Goal: Communication & Community: Share content

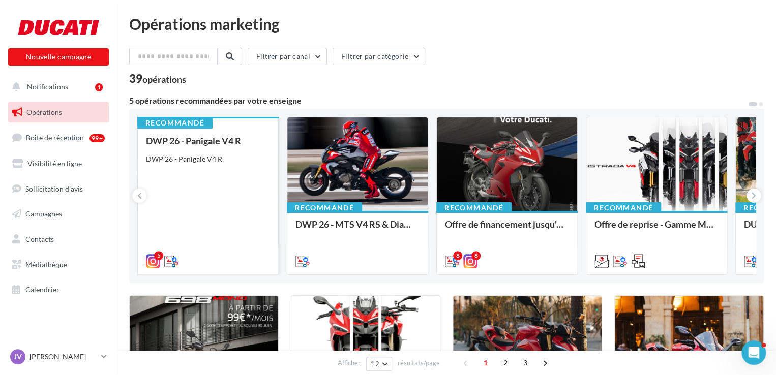
click at [214, 179] on div "DWP 26 - Panigale V4 R DWP 26 - Panigale V4 R" at bounding box center [208, 201] width 124 height 130
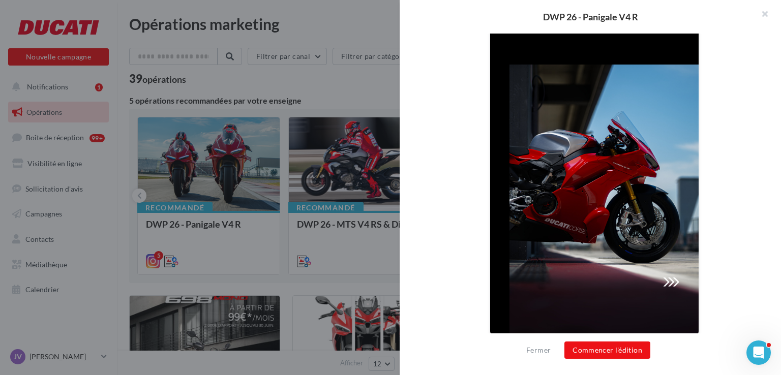
scroll to position [261, 0]
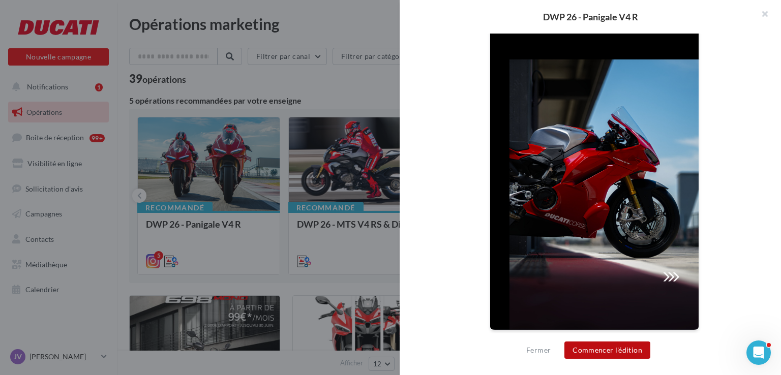
click at [624, 347] on button "Commencer l'édition" at bounding box center [607, 350] width 86 height 17
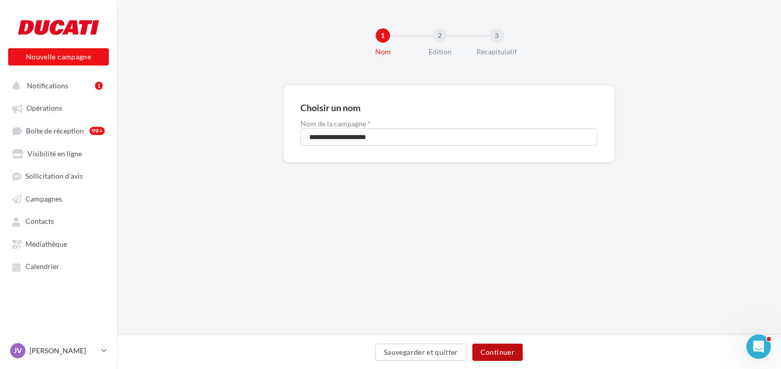
click at [493, 355] on button "Continuer" at bounding box center [497, 352] width 50 height 17
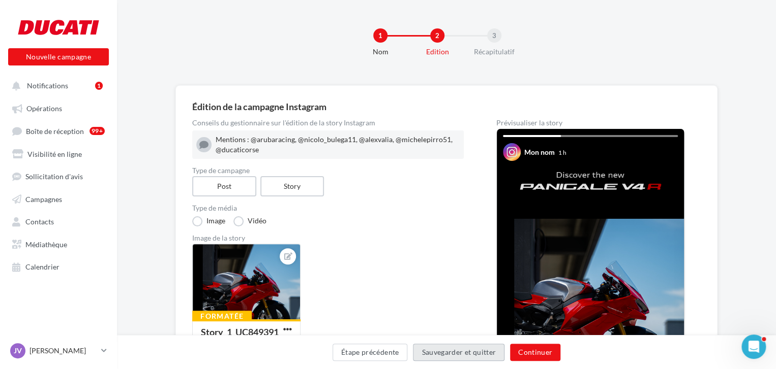
click at [493, 355] on button "Sauvegarder et quitter" at bounding box center [458, 352] width 91 height 17
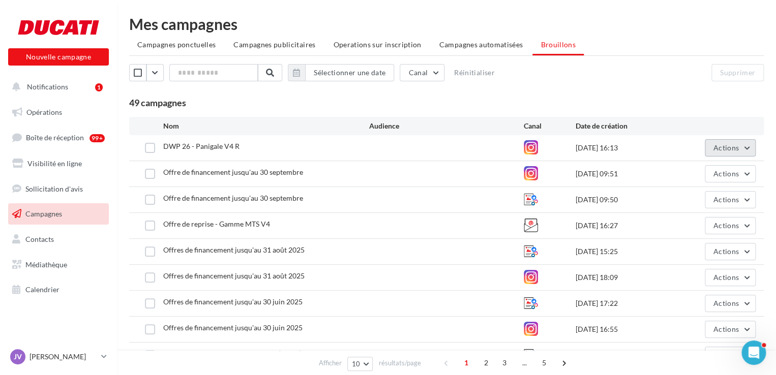
click at [727, 149] on span "Actions" at bounding box center [725, 147] width 25 height 9
click at [80, 21] on div at bounding box center [58, 27] width 81 height 25
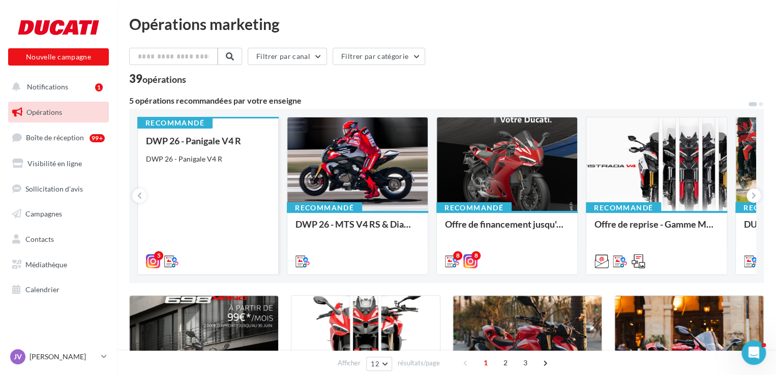
click at [203, 208] on div "DWP 26 - Panigale V4 R DWP 26 - Panigale V4 R" at bounding box center [208, 201] width 124 height 130
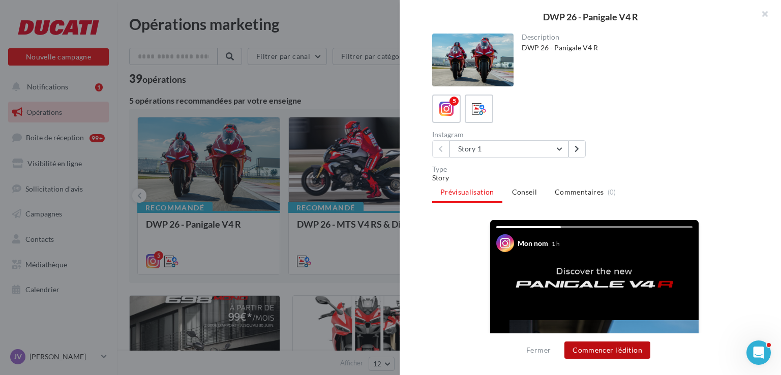
click at [604, 347] on button "Commencer l'édition" at bounding box center [607, 350] width 86 height 17
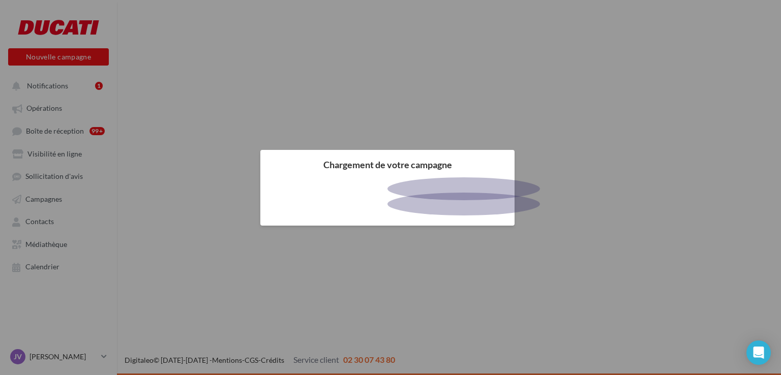
click at [209, 103] on body "Nouvelle campagne Nouvelle campagne Notifications 1 Opérations Boîte de récepti…" at bounding box center [390, 187] width 781 height 375
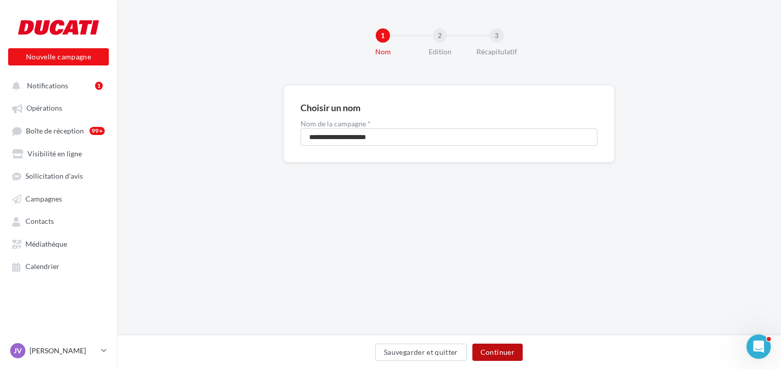
click at [513, 350] on button "Continuer" at bounding box center [497, 352] width 50 height 17
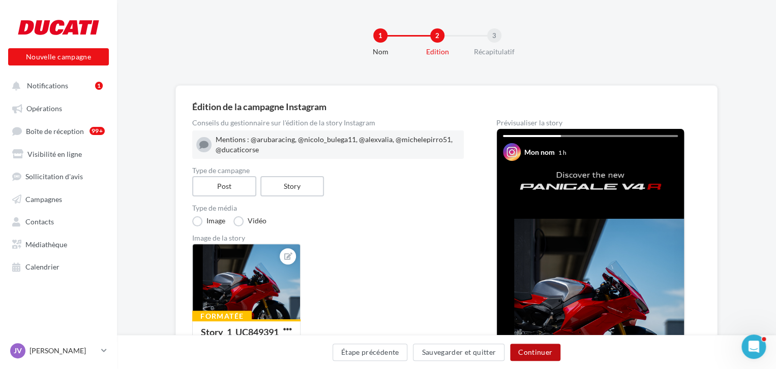
click at [537, 352] on button "Continuer" at bounding box center [535, 352] width 50 height 17
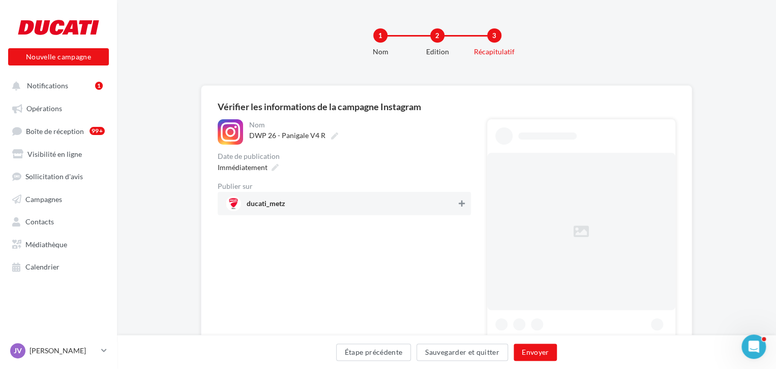
click at [461, 199] on button at bounding box center [461, 204] width 10 height 12
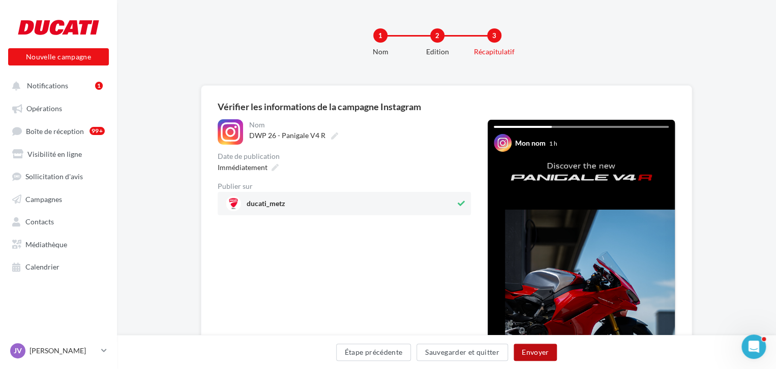
click at [544, 349] on button "Envoyer" at bounding box center [534, 352] width 43 height 17
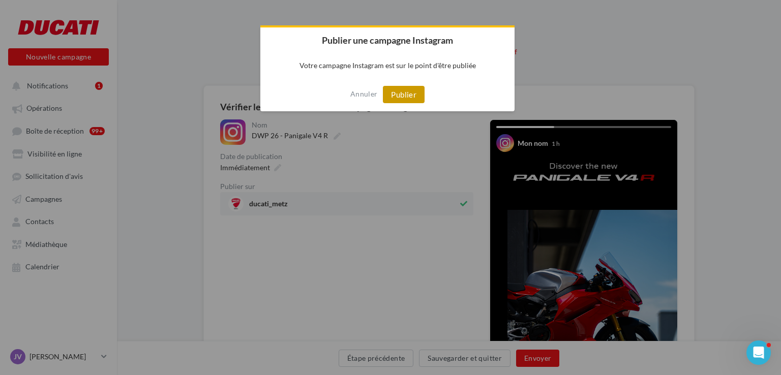
click at [410, 93] on button "Publier" at bounding box center [404, 94] width 42 height 17
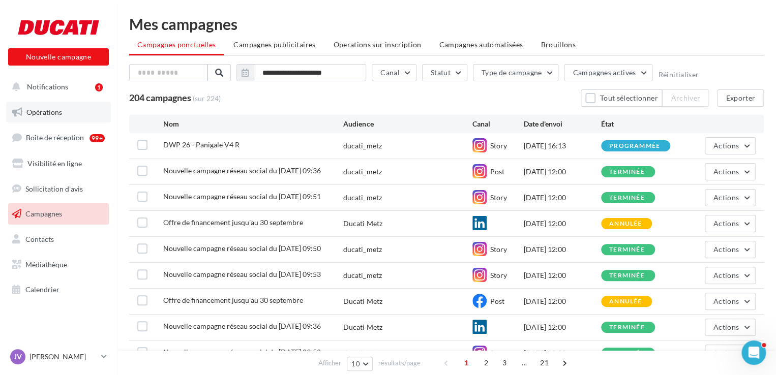
click at [65, 116] on link "Opérations" at bounding box center [58, 112] width 105 height 21
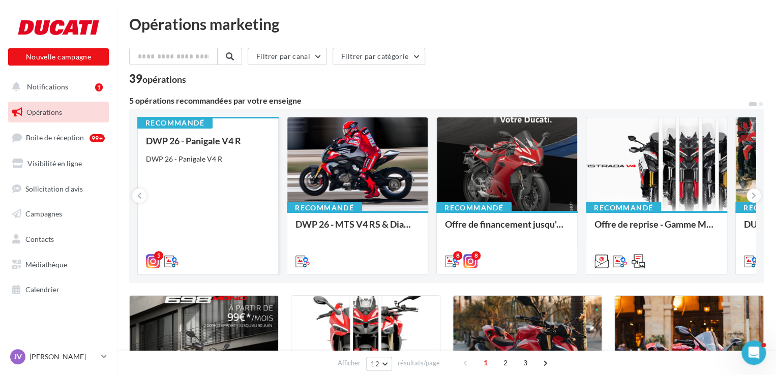
click at [231, 167] on div "DWP 26 - Panigale V4 R DWP 26 - Panigale V4 R" at bounding box center [208, 201] width 124 height 130
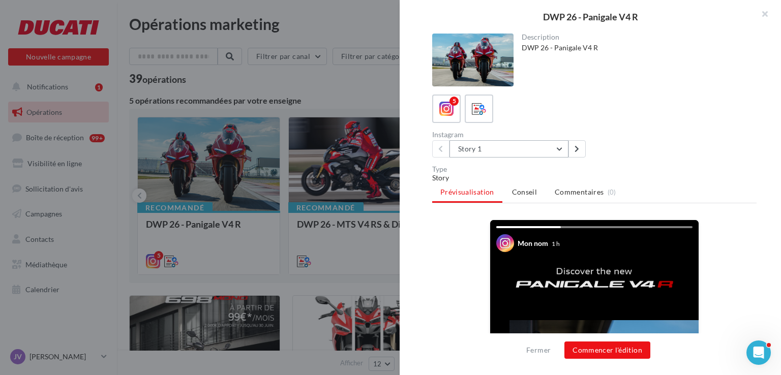
drag, startPoint x: 517, startPoint y: 133, endPoint x: 516, endPoint y: 141, distance: 7.7
click at [516, 134] on div "Instagram" at bounding box center [511, 134] width 158 height 7
click at [516, 141] on button "Story 1" at bounding box center [508, 148] width 119 height 17
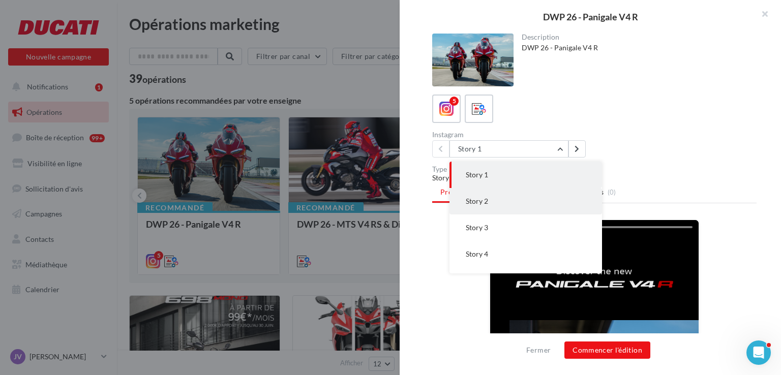
click at [508, 199] on button "Story 2" at bounding box center [525, 201] width 152 height 26
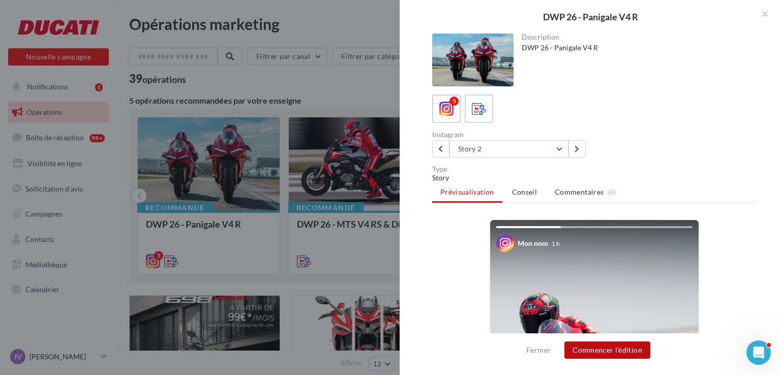
click at [611, 348] on button "Commencer l'édition" at bounding box center [607, 350] width 86 height 17
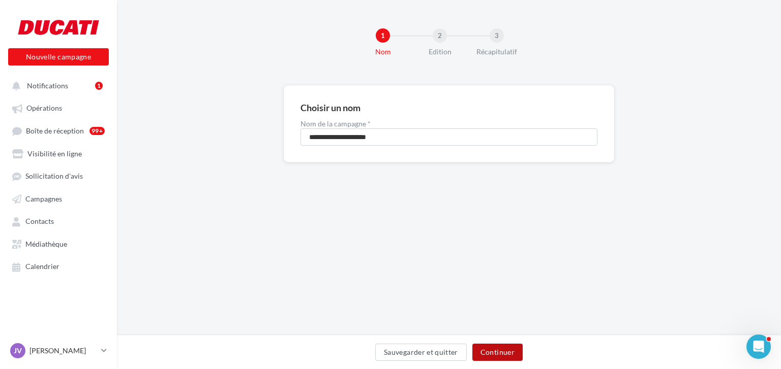
click at [511, 348] on button "Continuer" at bounding box center [497, 352] width 50 height 17
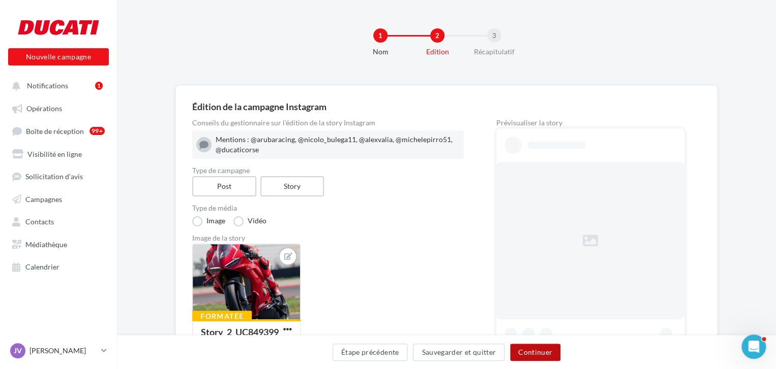
click at [539, 350] on button "Continuer" at bounding box center [535, 352] width 50 height 17
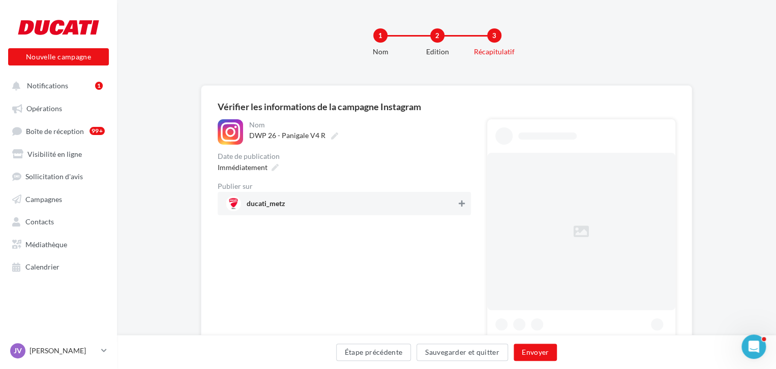
click at [458, 200] on icon at bounding box center [461, 203] width 6 height 7
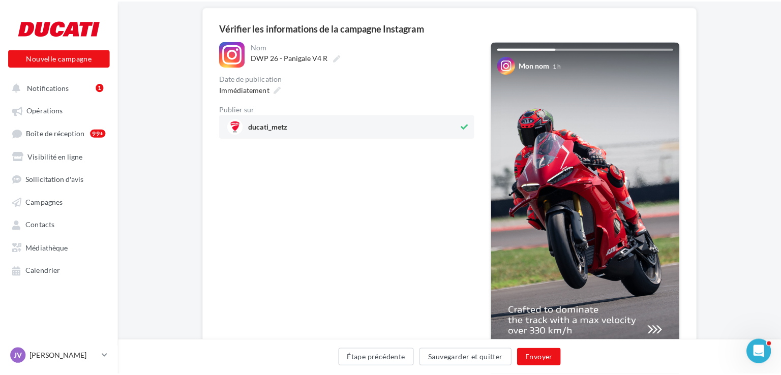
scroll to position [152, 0]
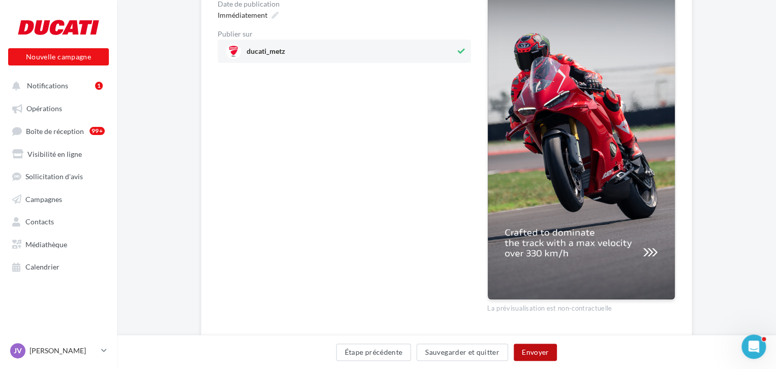
click at [546, 348] on button "Envoyer" at bounding box center [534, 352] width 43 height 17
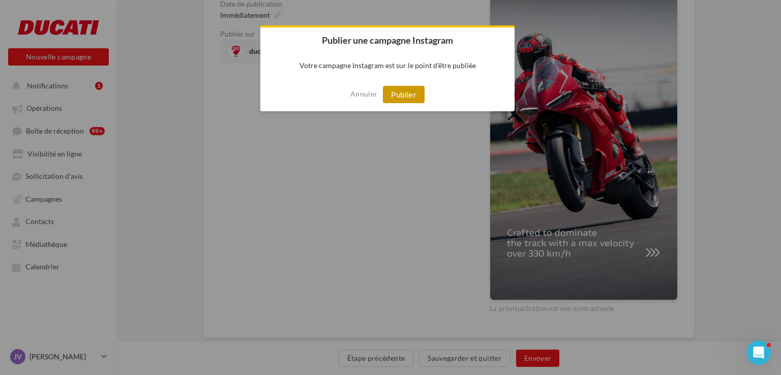
click at [406, 97] on button "Publier" at bounding box center [404, 94] width 42 height 17
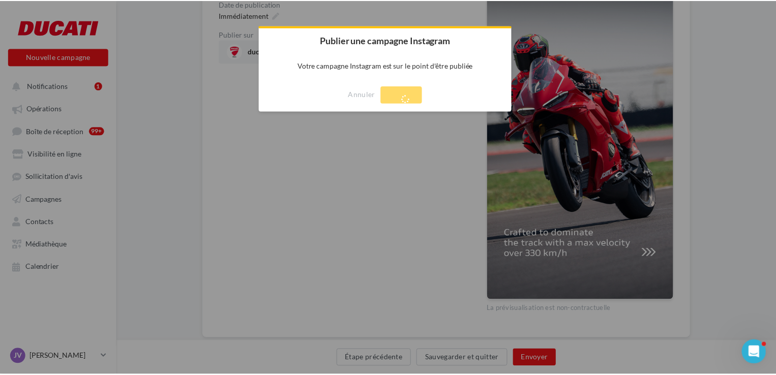
scroll to position [16, 0]
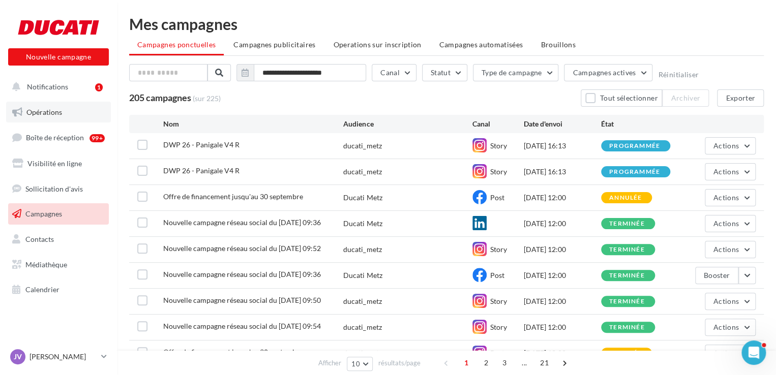
click at [53, 108] on span "Opérations" at bounding box center [44, 112] width 36 height 9
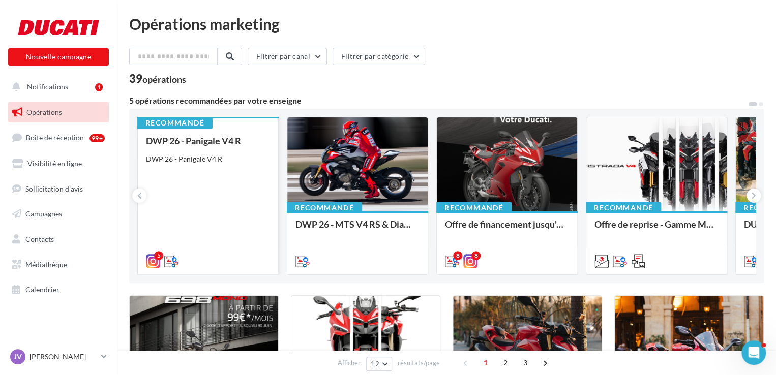
click at [236, 191] on div "DWP 26 - Panigale V4 R DWP 26 - Panigale V4 R" at bounding box center [208, 201] width 124 height 130
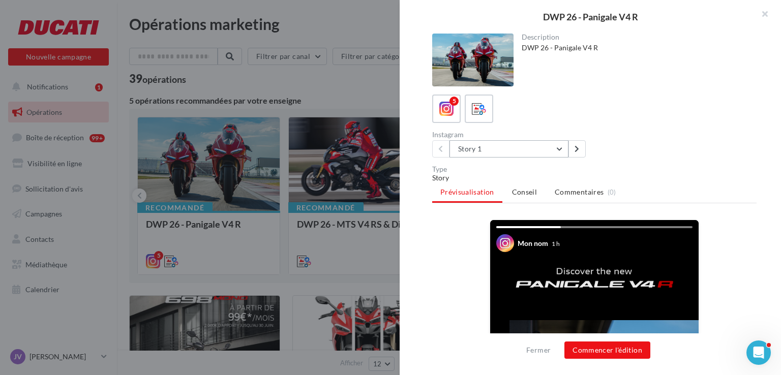
click at [506, 155] on button "Story 1" at bounding box center [508, 148] width 119 height 17
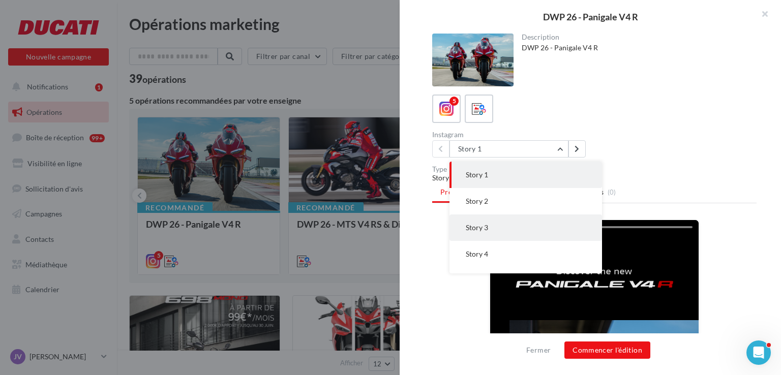
click at [504, 224] on button "Story 3" at bounding box center [525, 227] width 152 height 26
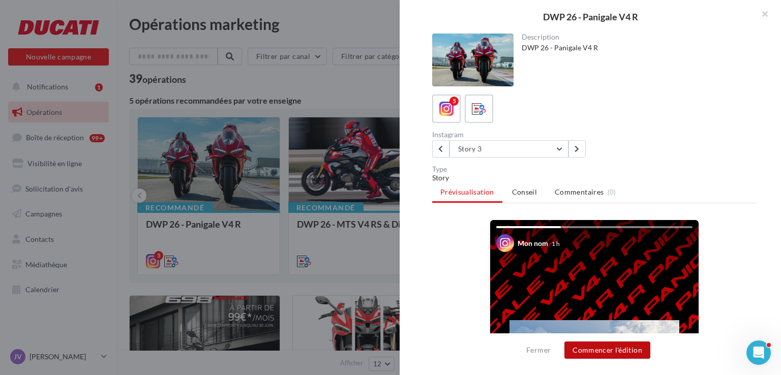
click at [630, 354] on button "Commencer l'édition" at bounding box center [607, 350] width 86 height 17
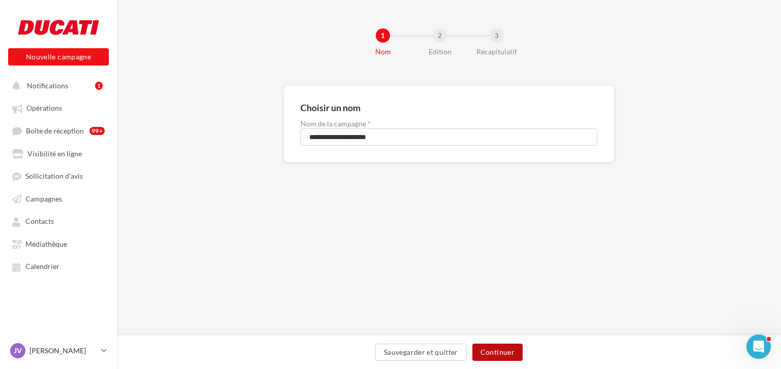
click at [501, 357] on button "Continuer" at bounding box center [497, 352] width 50 height 17
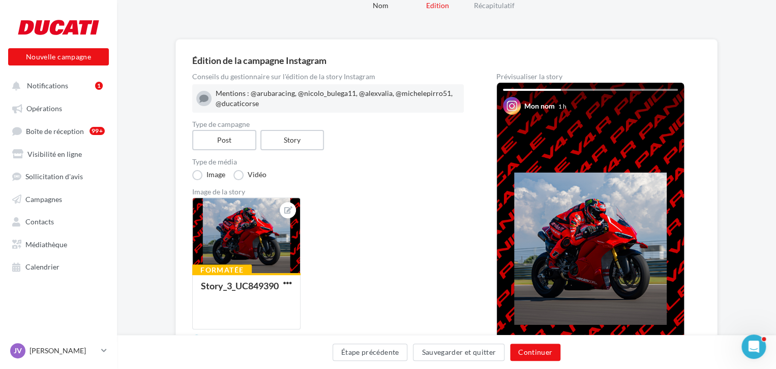
scroll to position [191, 0]
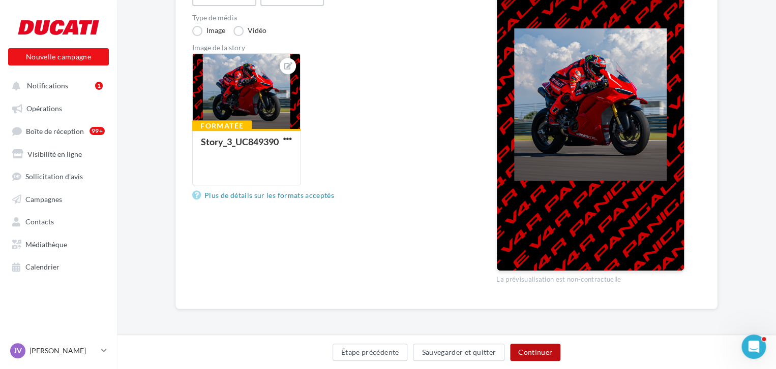
click at [543, 353] on button "Continuer" at bounding box center [535, 352] width 50 height 17
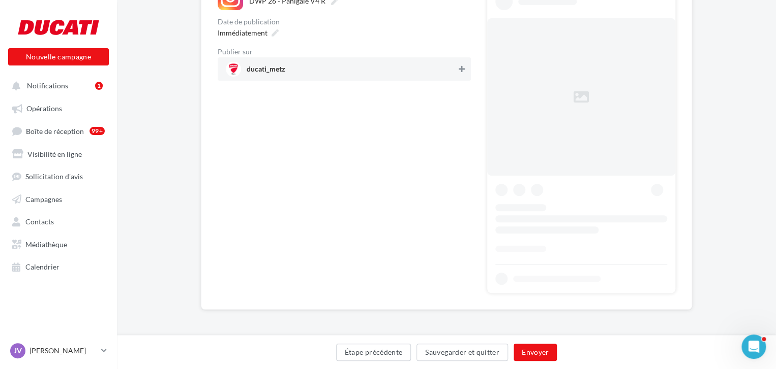
click at [465, 72] on button at bounding box center [461, 69] width 10 height 12
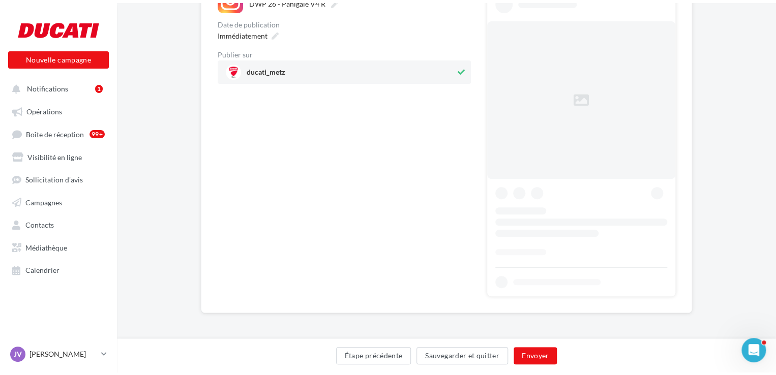
scroll to position [0, 0]
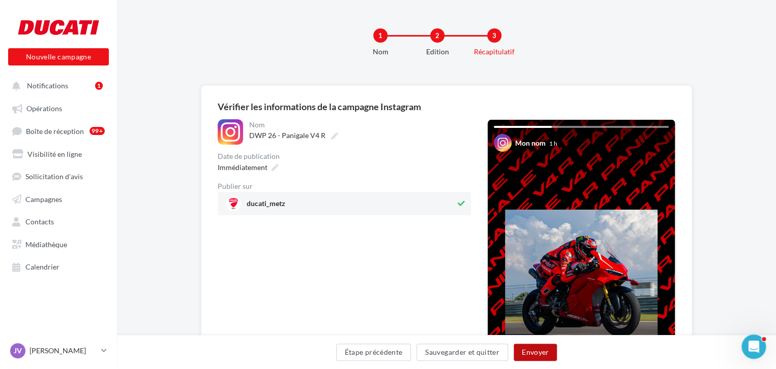
click at [546, 354] on button "Envoyer" at bounding box center [534, 352] width 43 height 17
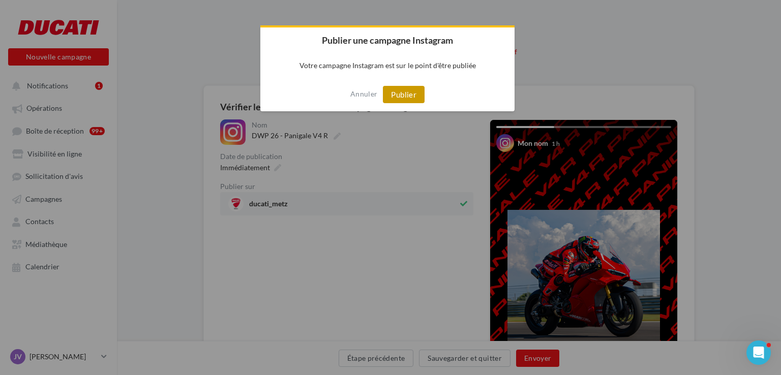
click at [400, 94] on button "Publier" at bounding box center [404, 94] width 42 height 17
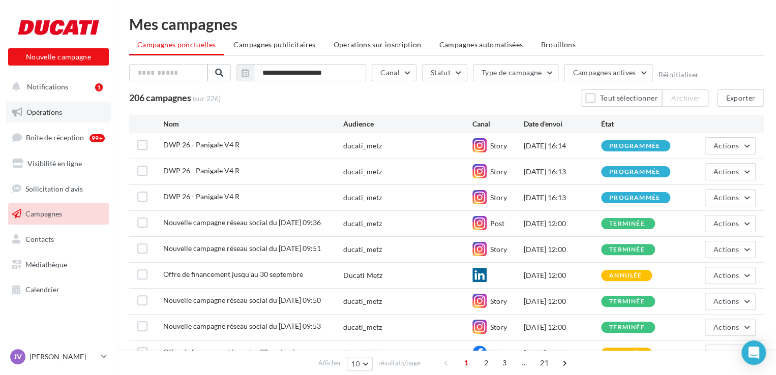
click at [64, 110] on link "Opérations" at bounding box center [58, 112] width 105 height 21
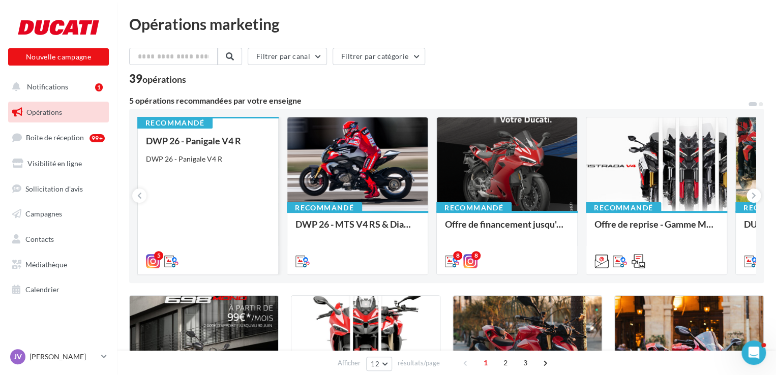
click at [199, 197] on div "DWP 26 - Panigale V4 R DWP 26 - Panigale V4 R" at bounding box center [208, 201] width 124 height 130
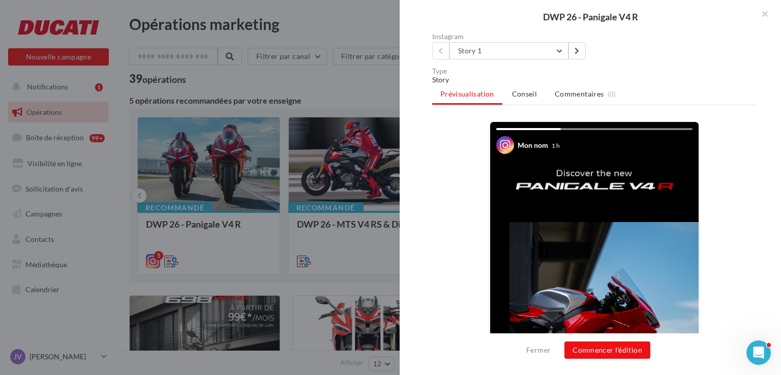
scroll to position [102, 0]
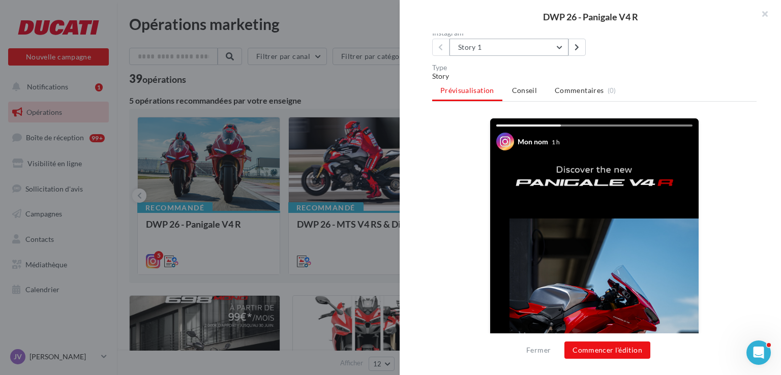
click at [498, 51] on button "Story 1" at bounding box center [508, 47] width 119 height 17
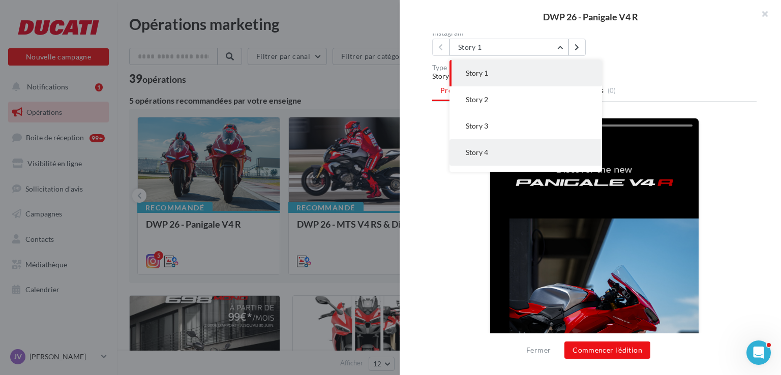
click at [494, 152] on button "Story 4" at bounding box center [525, 152] width 152 height 26
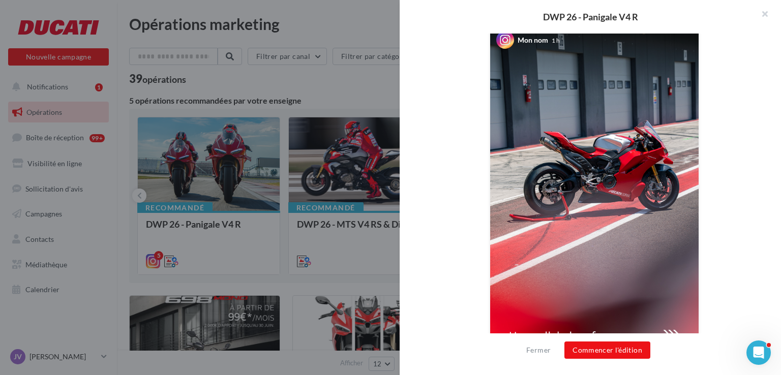
scroll to position [261, 0]
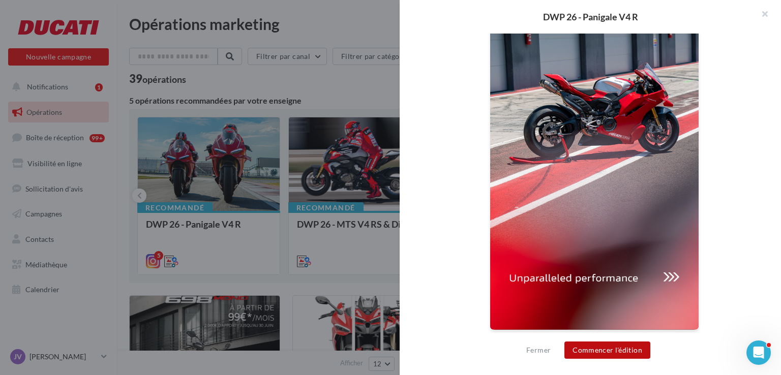
click at [631, 353] on button "Commencer l'édition" at bounding box center [607, 350] width 86 height 17
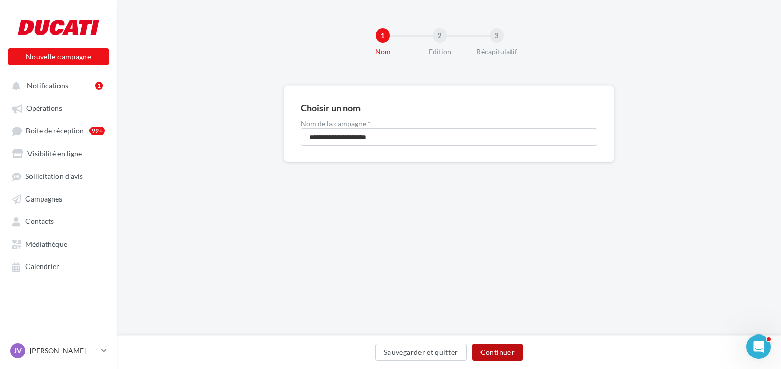
click at [505, 346] on button "Continuer" at bounding box center [497, 352] width 50 height 17
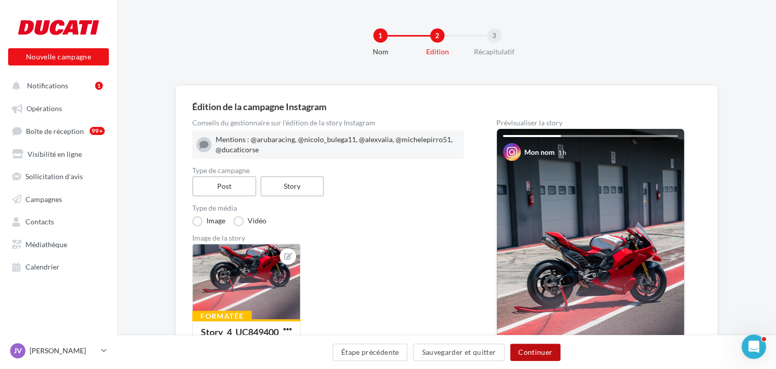
click at [551, 357] on button "Continuer" at bounding box center [535, 352] width 50 height 17
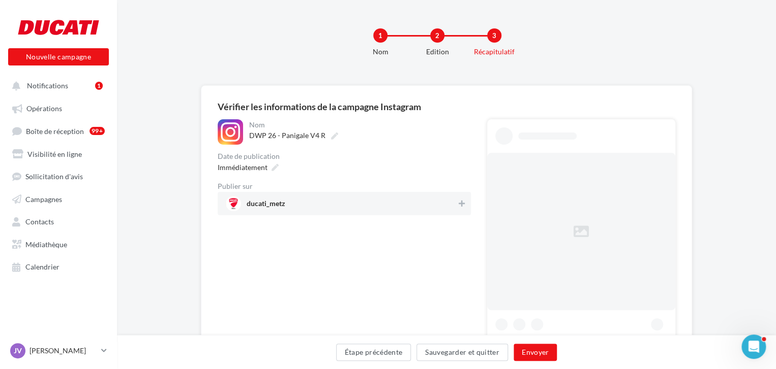
click at [412, 218] on div "**********" at bounding box center [344, 273] width 253 height 309
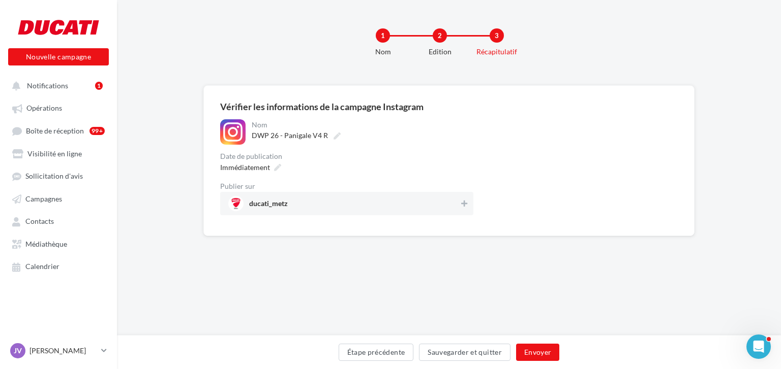
drag, startPoint x: 451, startPoint y: 199, endPoint x: 473, endPoint y: 215, distance: 26.5
click at [451, 200] on span "ducati_metz" at bounding box center [343, 203] width 231 height 15
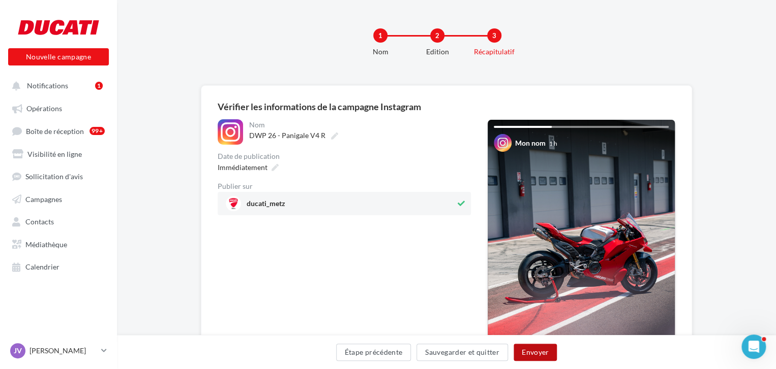
click at [548, 352] on button "Envoyer" at bounding box center [534, 352] width 43 height 17
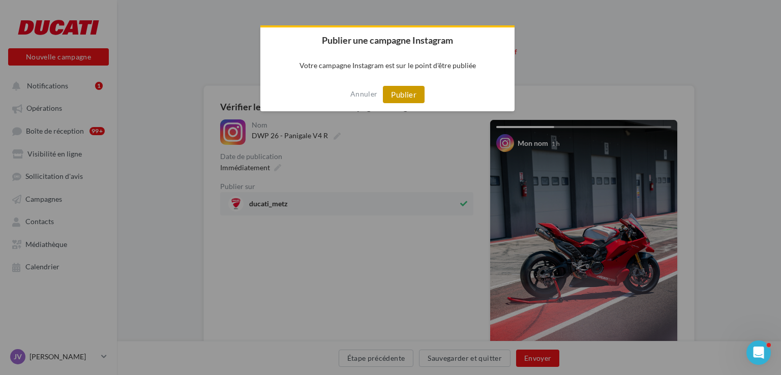
click at [408, 95] on button "Publier" at bounding box center [404, 94] width 42 height 17
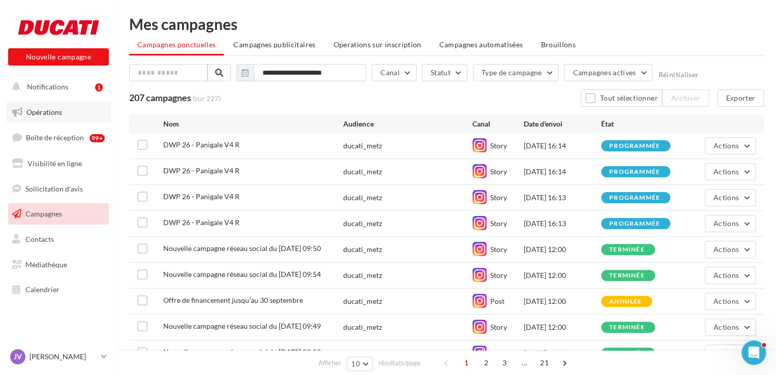
click at [69, 117] on link "Opérations" at bounding box center [58, 112] width 105 height 21
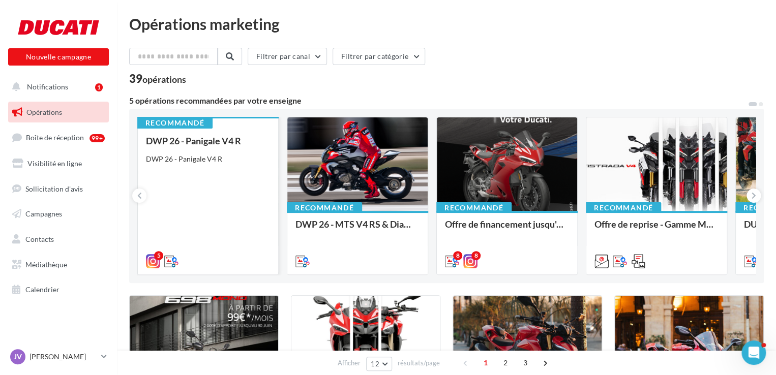
click at [207, 195] on div "DWP 26 - Panigale V4 R DWP 26 - Panigale V4 R" at bounding box center [208, 201] width 124 height 130
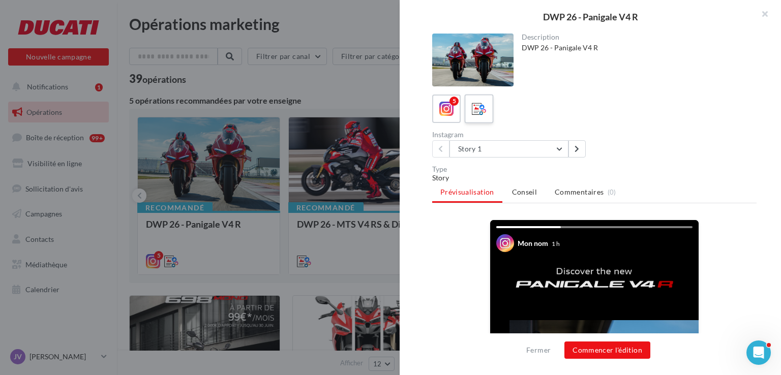
drag, startPoint x: 474, startPoint y: 116, endPoint x: 485, endPoint y: 115, distance: 11.2
click at [474, 115] on icon at bounding box center [479, 109] width 15 height 15
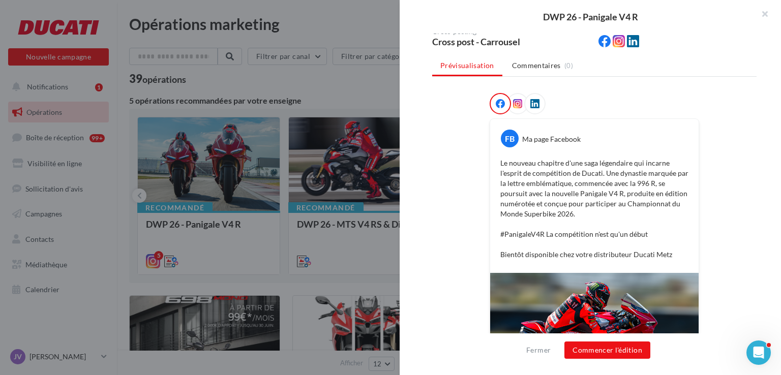
scroll to position [104, 0]
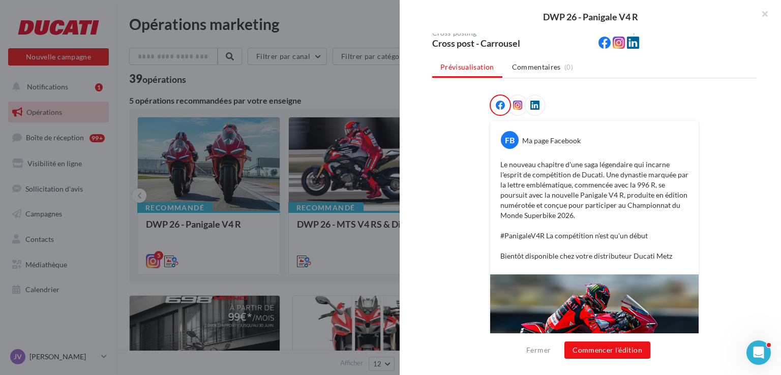
click at [513, 101] on icon at bounding box center [517, 105] width 9 height 9
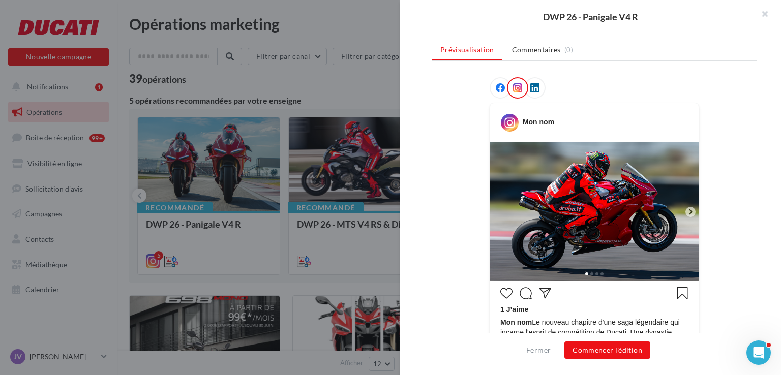
scroll to position [261, 0]
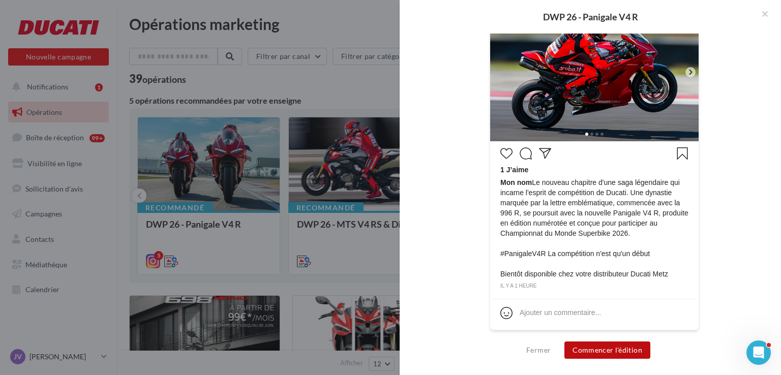
click at [623, 349] on button "Commencer l'édition" at bounding box center [607, 350] width 86 height 17
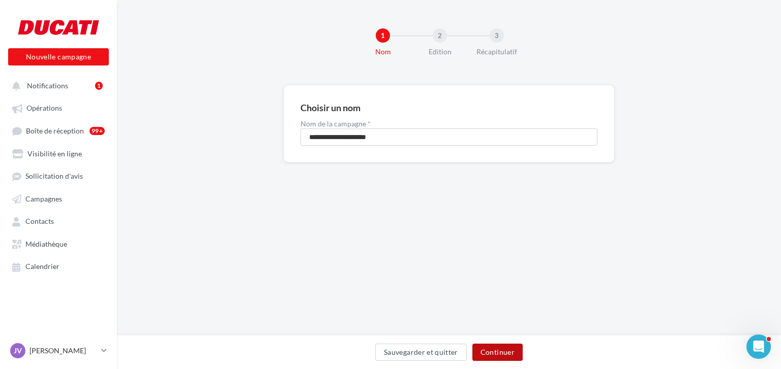
click at [500, 346] on button "Continuer" at bounding box center [497, 352] width 50 height 17
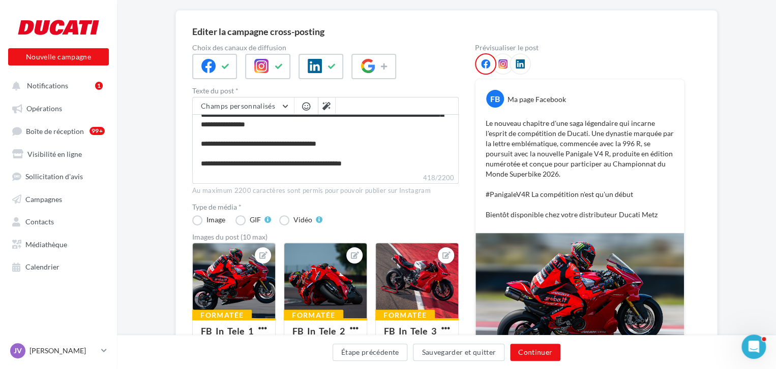
scroll to position [102, 0]
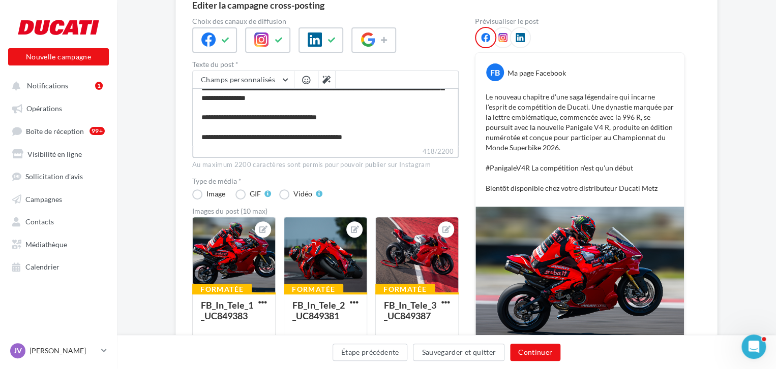
click at [393, 140] on textarea "**********" at bounding box center [325, 117] width 266 height 58
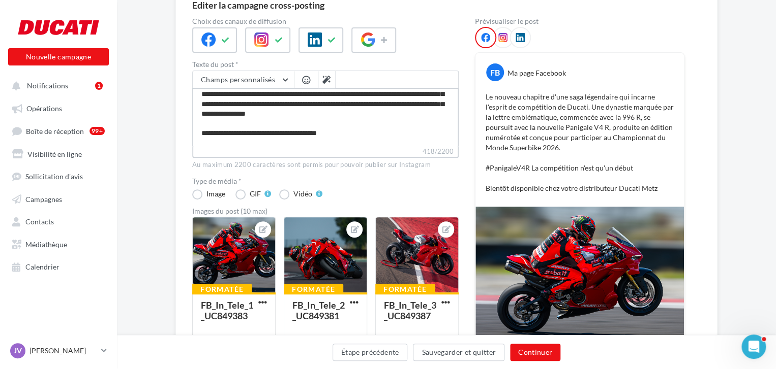
scroll to position [0, 0]
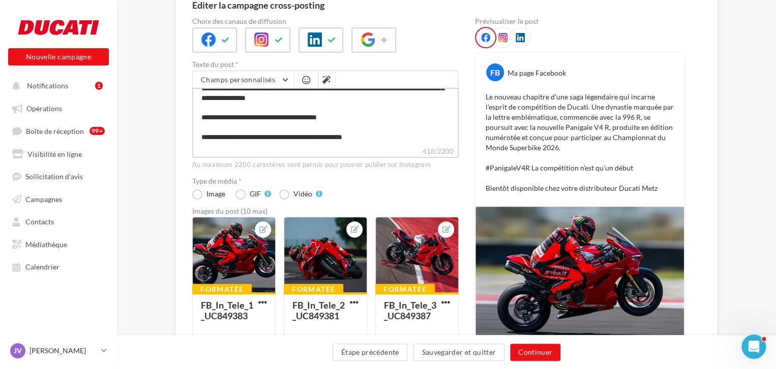
type textarea "**********"
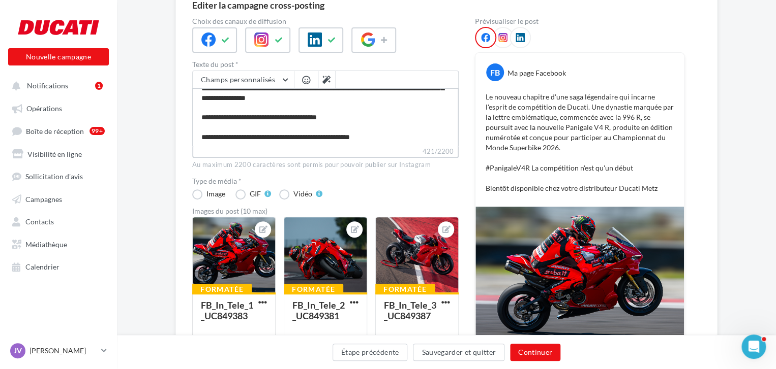
scroll to position [63, 0]
type textarea "**********"
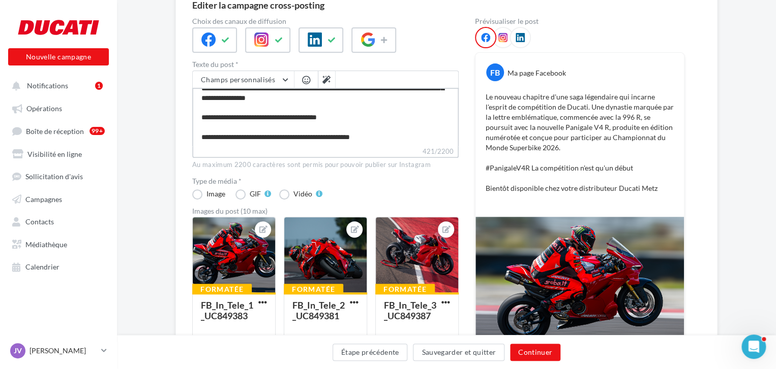
paste textarea "**********"
type textarea "**********"
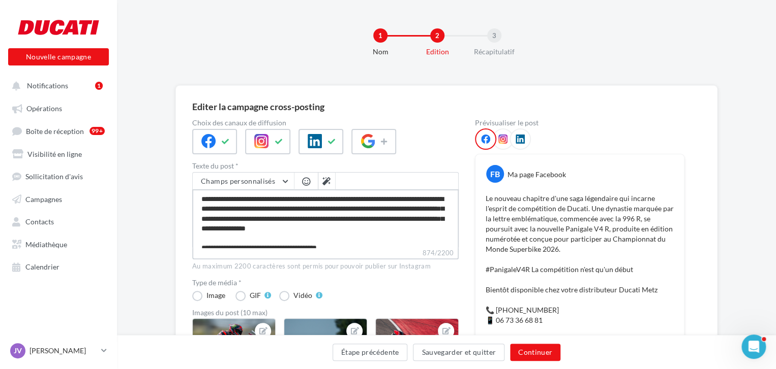
scroll to position [0, 0]
type textarea "**********"
click at [502, 141] on icon at bounding box center [502, 139] width 9 height 9
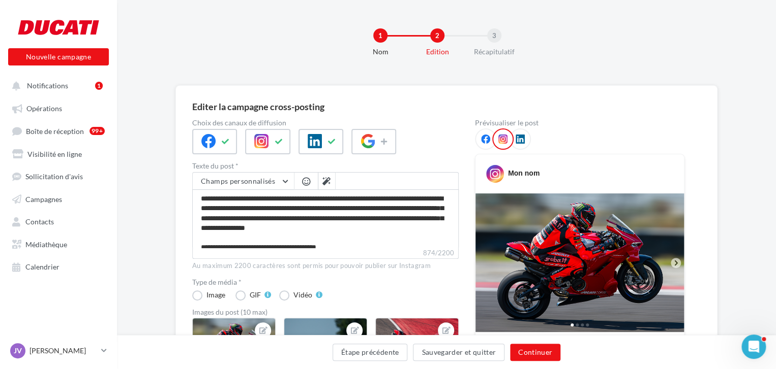
click at [293, 251] on label "874/2200" at bounding box center [325, 253] width 266 height 11
click at [293, 248] on textarea "**********" at bounding box center [325, 219] width 266 height 58
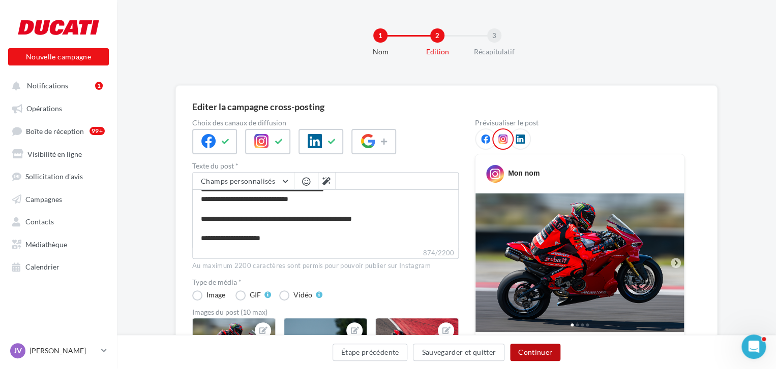
click at [538, 354] on button "Continuer" at bounding box center [535, 352] width 50 height 17
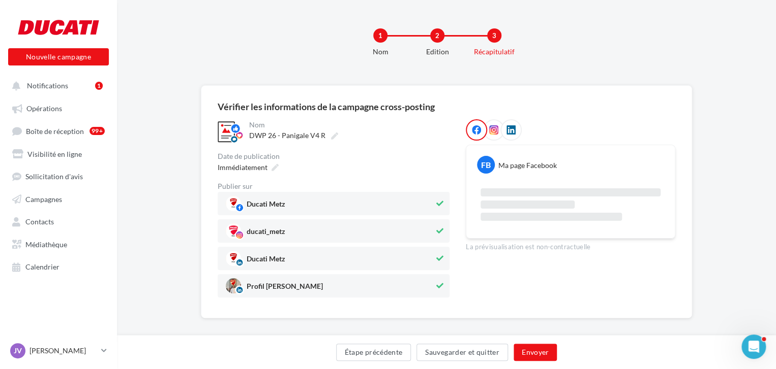
click at [437, 285] on icon at bounding box center [439, 286] width 7 height 7
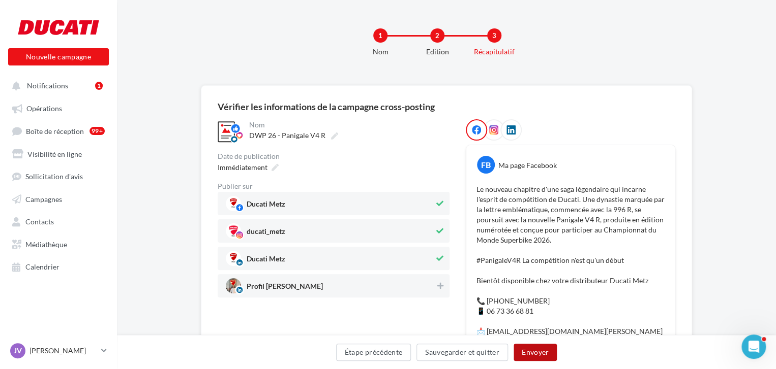
click at [543, 352] on button "Envoyer" at bounding box center [534, 352] width 43 height 17
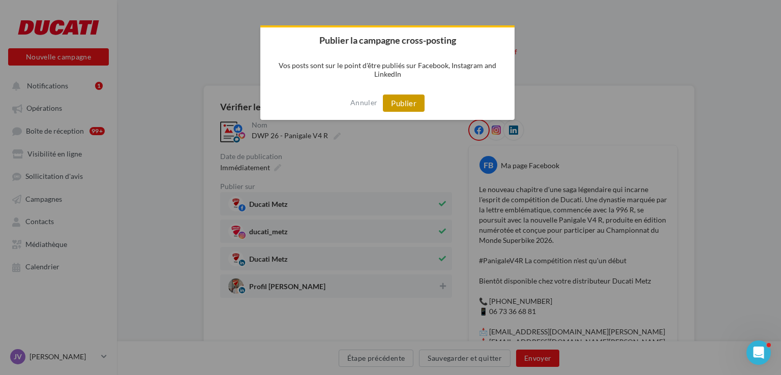
click at [408, 103] on button "Publier" at bounding box center [404, 103] width 42 height 17
